Goal: Task Accomplishment & Management: Use online tool/utility

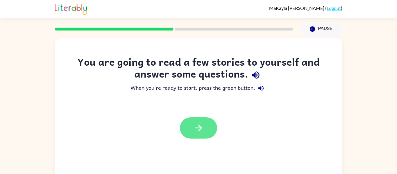
click at [204, 135] on button "button" at bounding box center [198, 127] width 37 height 21
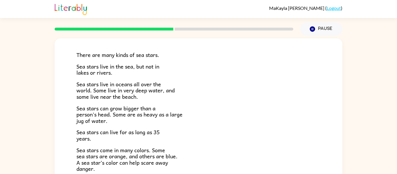
scroll to position [31, 0]
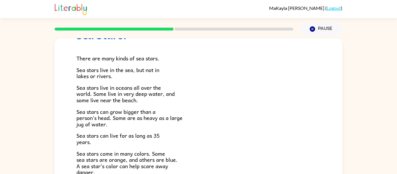
click at [152, 28] on rect at bounding box center [114, 29] width 119 height 3
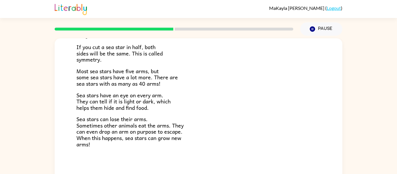
scroll to position [30, 0]
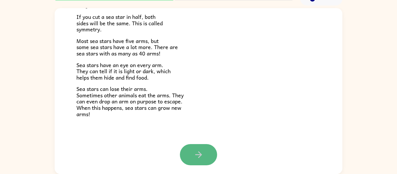
click at [209, 160] on button "button" at bounding box center [198, 154] width 37 height 21
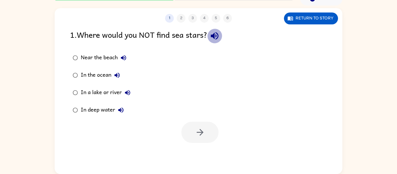
click at [218, 33] on icon "button" at bounding box center [215, 36] width 8 height 8
click at [124, 53] on button "Near the beach" at bounding box center [124, 58] width 12 height 12
click at [117, 76] on icon "button" at bounding box center [116, 75] width 5 height 5
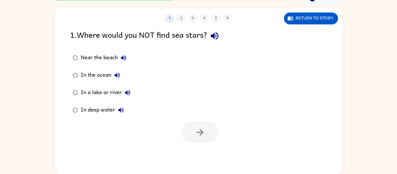
click at [129, 93] on icon "button" at bounding box center [127, 92] width 7 height 7
click at [120, 110] on icon "button" at bounding box center [120, 110] width 5 height 5
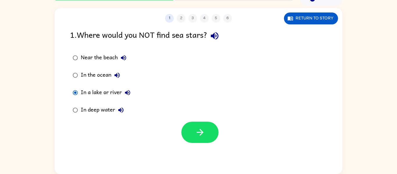
click at [204, 144] on div "1 2 3 4 5 6 Return to story 1 . Where would you NOT find sea stars? Near the be…" at bounding box center [199, 91] width 288 height 166
click at [202, 134] on icon "button" at bounding box center [200, 132] width 10 height 10
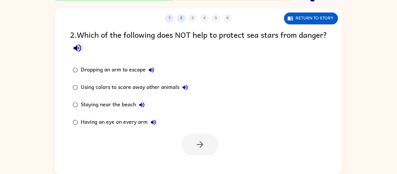
click at [81, 48] on icon "button" at bounding box center [78, 48] width 8 height 8
click at [153, 67] on icon "button" at bounding box center [151, 70] width 7 height 7
click at [185, 85] on icon "button" at bounding box center [184, 87] width 5 height 5
click at [138, 105] on button "Staying near the beach" at bounding box center [142, 105] width 12 height 12
click at [152, 124] on icon "button" at bounding box center [153, 122] width 7 height 7
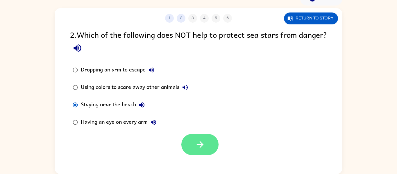
click at [191, 138] on button "button" at bounding box center [199, 144] width 37 height 21
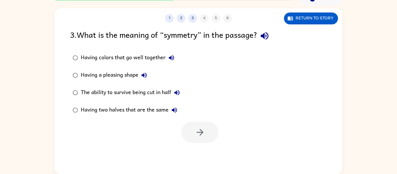
click at [89, 18] on div "1 2 3 4 5 6" at bounding box center [199, 18] width 288 height 9
click at [268, 40] on icon "button" at bounding box center [264, 36] width 10 height 10
click at [173, 60] on icon "button" at bounding box center [171, 57] width 5 height 5
click at [146, 76] on icon "button" at bounding box center [144, 75] width 7 height 7
click at [176, 90] on icon "button" at bounding box center [176, 92] width 7 height 7
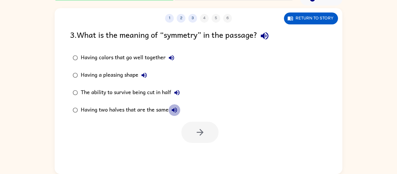
click at [171, 108] on icon "button" at bounding box center [174, 110] width 7 height 7
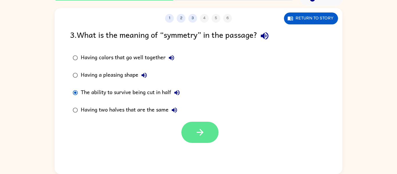
click at [186, 129] on button "button" at bounding box center [199, 132] width 37 height 21
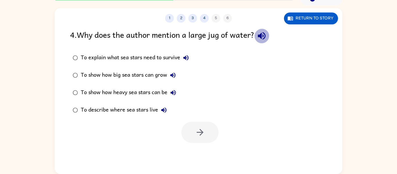
click at [260, 41] on button "button" at bounding box center [261, 35] width 15 height 15
click at [186, 55] on icon "button" at bounding box center [185, 57] width 7 height 7
click at [173, 72] on icon "button" at bounding box center [172, 75] width 7 height 7
click at [173, 91] on icon "button" at bounding box center [173, 92] width 5 height 5
click at [166, 110] on icon "button" at bounding box center [163, 110] width 7 height 7
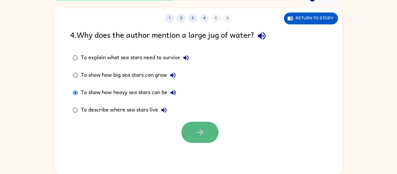
click at [196, 125] on button "button" at bounding box center [199, 132] width 37 height 21
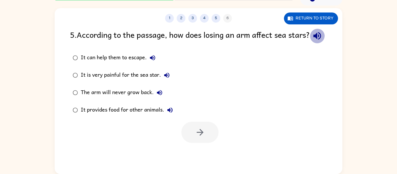
click at [312, 41] on icon "button" at bounding box center [317, 36] width 10 height 10
click at [155, 61] on icon "button" at bounding box center [152, 57] width 7 height 7
click at [169, 79] on label "It is very painful for the sea star." at bounding box center [123, 75] width 112 height 17
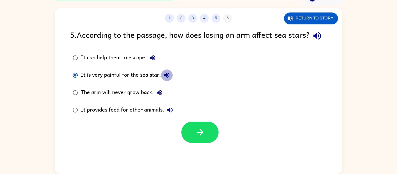
click at [169, 78] on icon "button" at bounding box center [166, 75] width 5 height 5
click at [159, 96] on icon "button" at bounding box center [159, 92] width 7 height 7
click at [170, 113] on icon "button" at bounding box center [169, 110] width 5 height 5
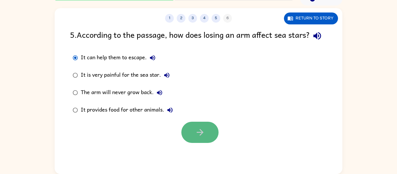
click at [200, 137] on icon "button" at bounding box center [200, 132] width 10 height 10
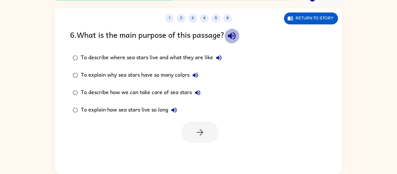
click at [236, 37] on icon "button" at bounding box center [232, 36] width 10 height 10
click at [219, 55] on icon "button" at bounding box center [218, 57] width 5 height 5
click at [198, 76] on icon "button" at bounding box center [195, 75] width 5 height 5
click at [200, 93] on icon "button" at bounding box center [197, 92] width 5 height 5
click at [173, 109] on icon "button" at bounding box center [173, 110] width 5 height 5
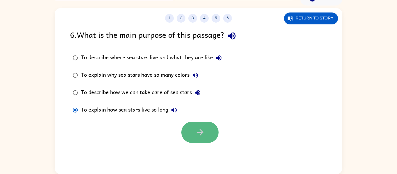
click at [212, 138] on button "button" at bounding box center [199, 132] width 37 height 21
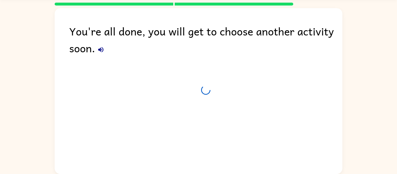
scroll to position [20, 0]
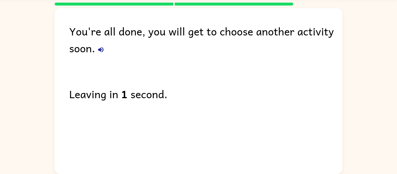
click at [98, 49] on icon "button" at bounding box center [100, 49] width 5 height 5
